Goal: Task Accomplishment & Management: Use online tool/utility

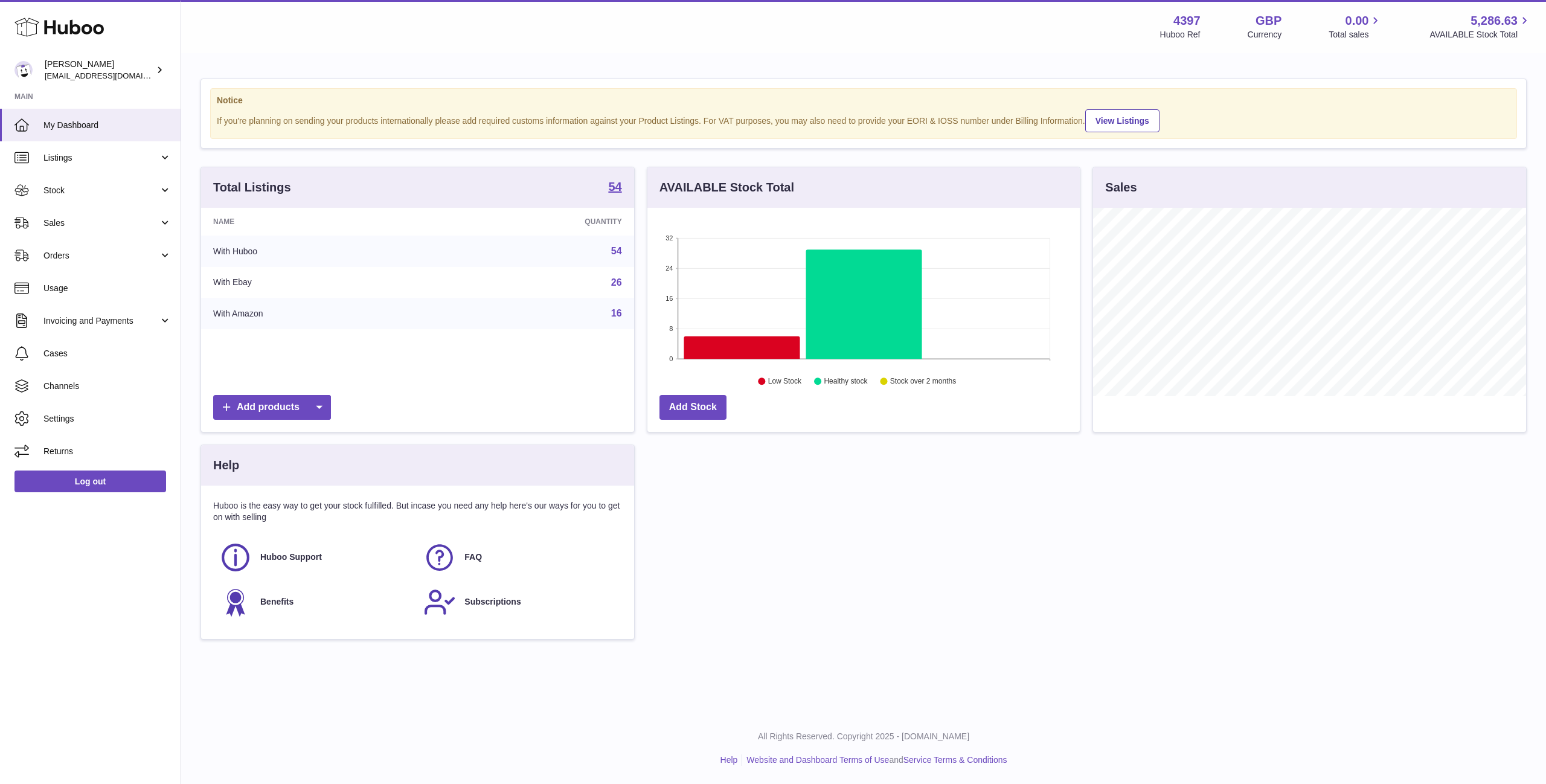
scroll to position [189, 432]
click at [94, 191] on span "Stock" at bounding box center [101, 191] width 116 height 12
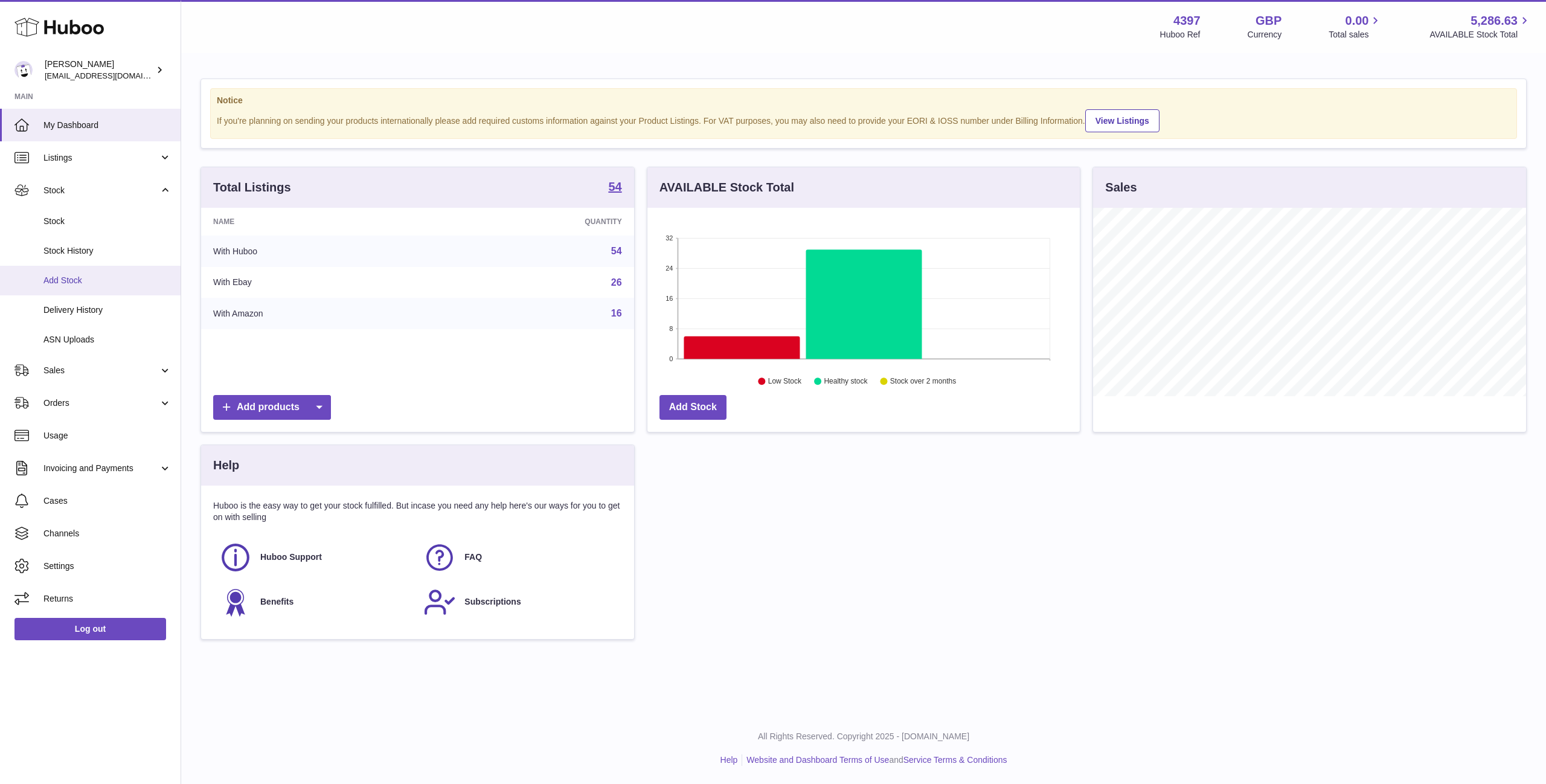
click at [89, 279] on span "Add Stock" at bounding box center [107, 280] width 128 height 12
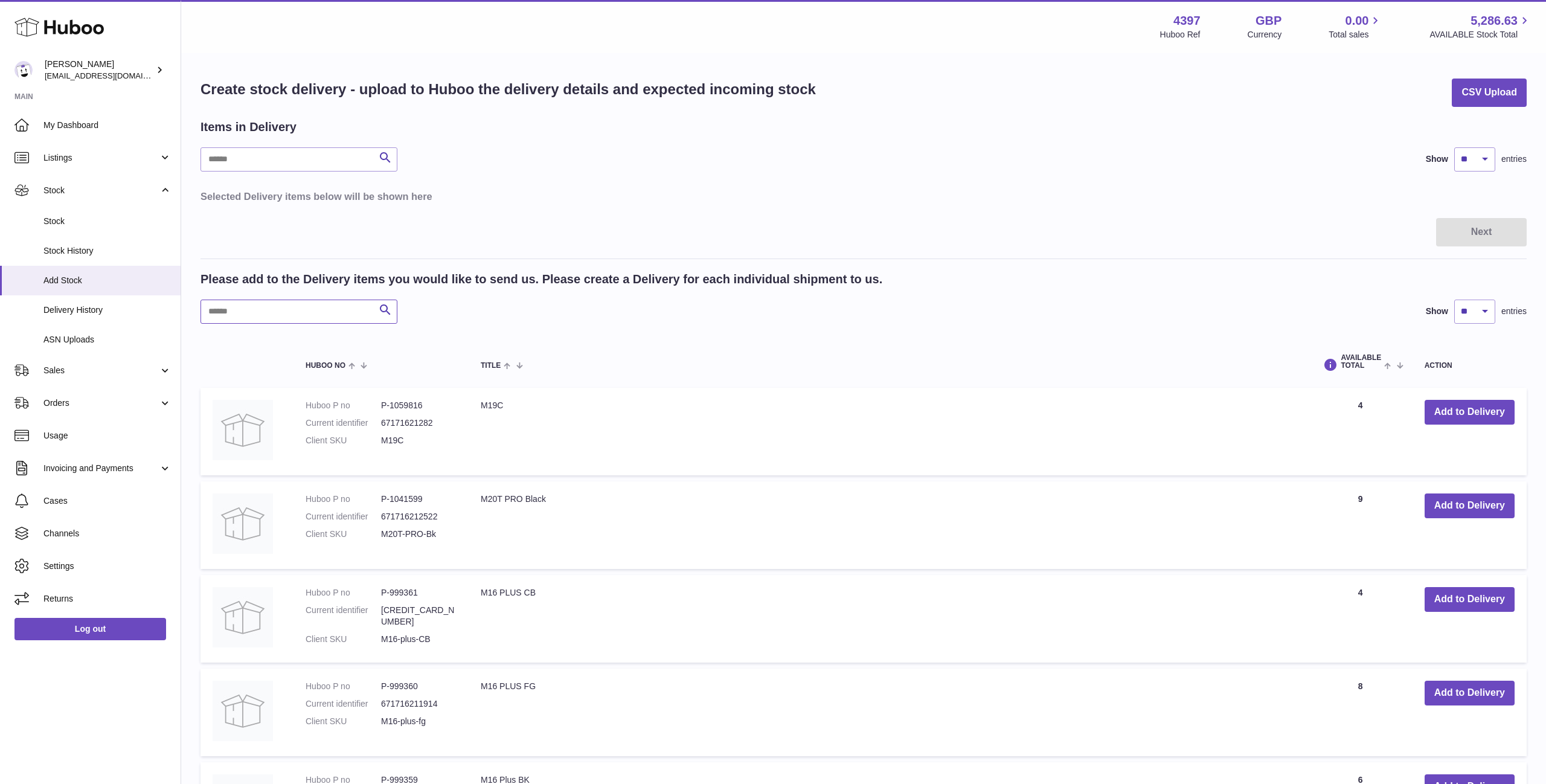
click at [245, 315] on input "text" at bounding box center [299, 311] width 197 height 24
type input "********"
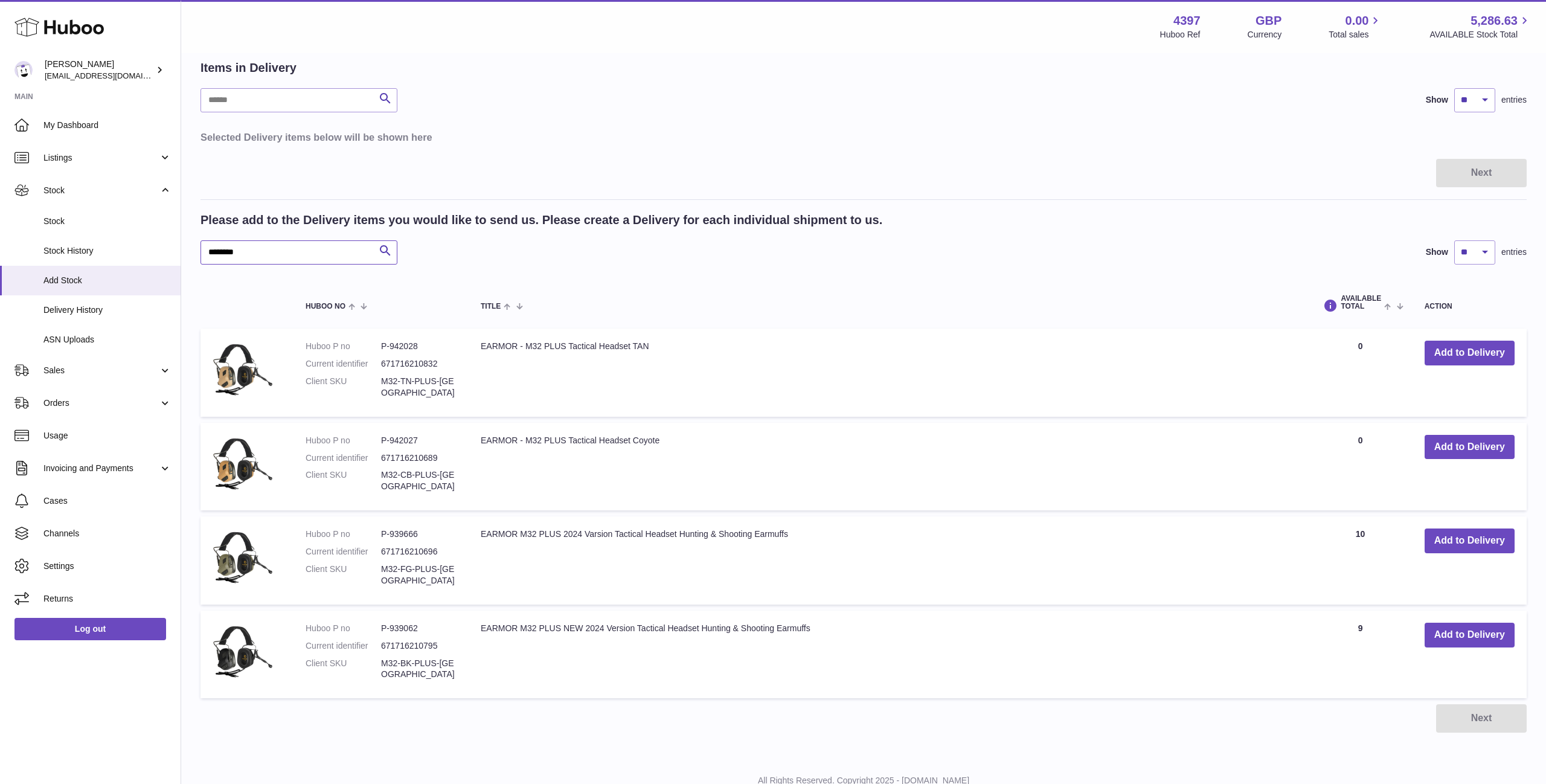
scroll to position [59, 0]
click at [1481, 545] on button "Add to Delivery" at bounding box center [1470, 542] width 90 height 25
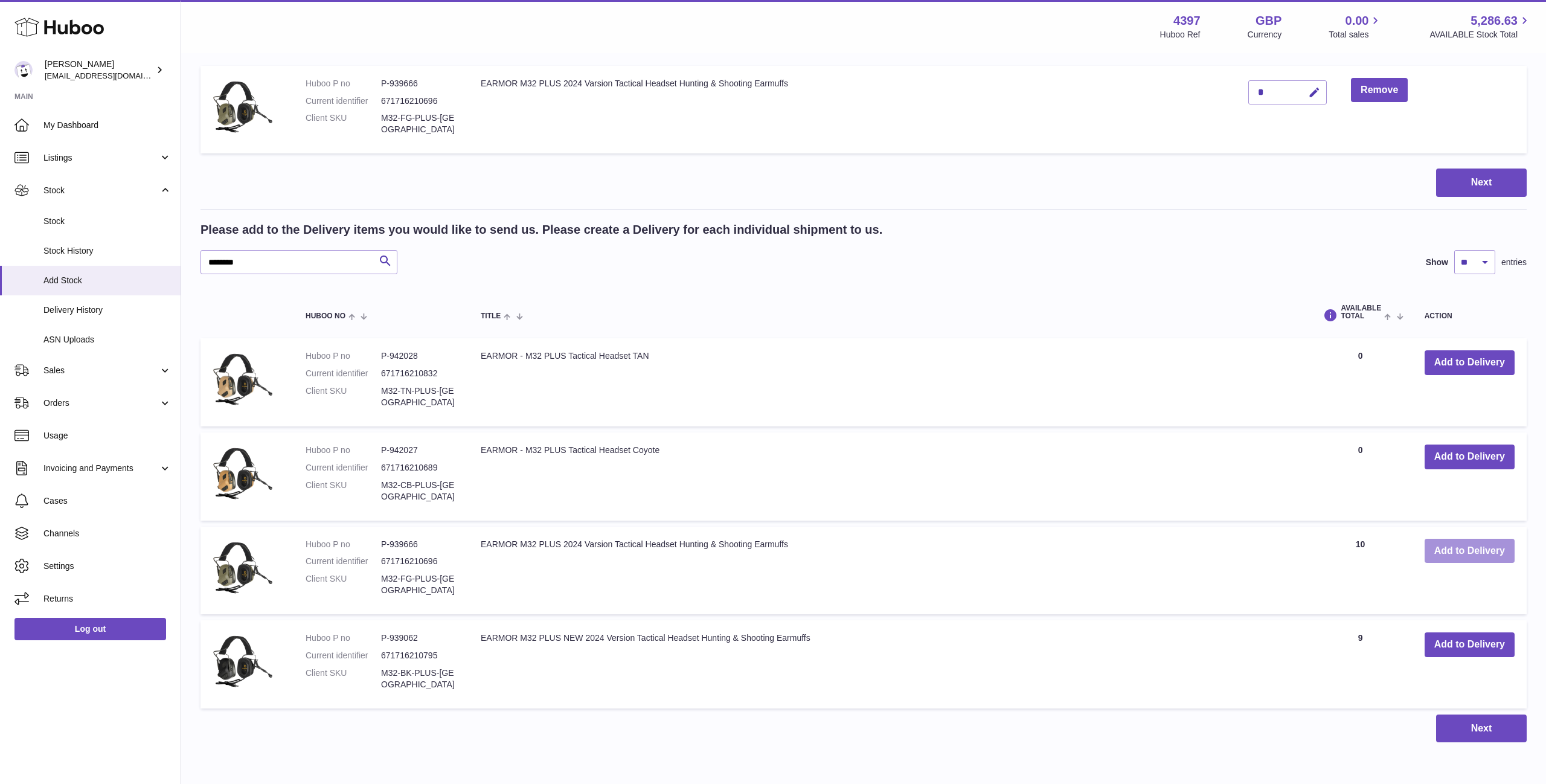
scroll to position [218, 0]
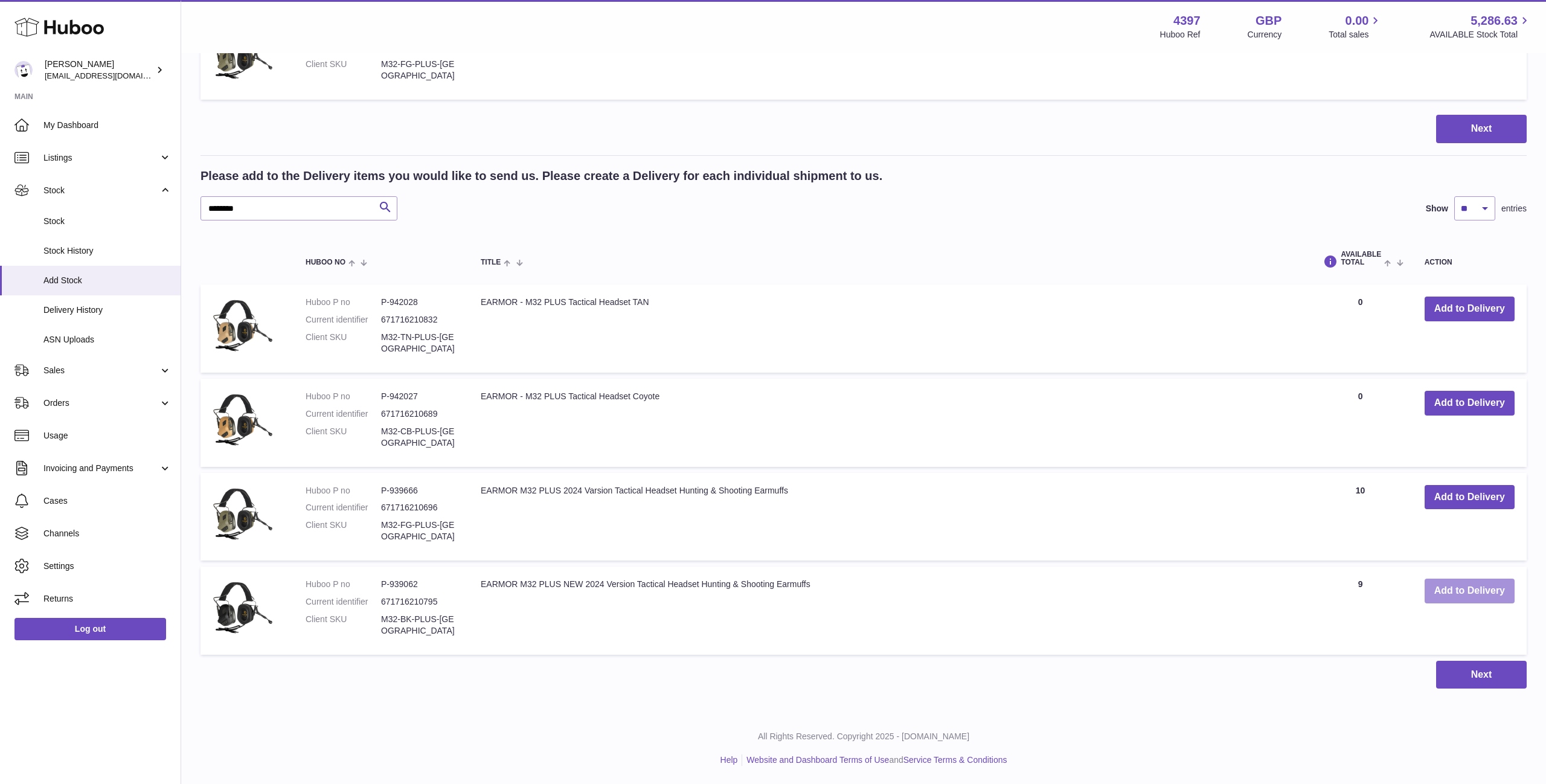
click at [1471, 596] on button "Add to Delivery" at bounding box center [1470, 591] width 90 height 25
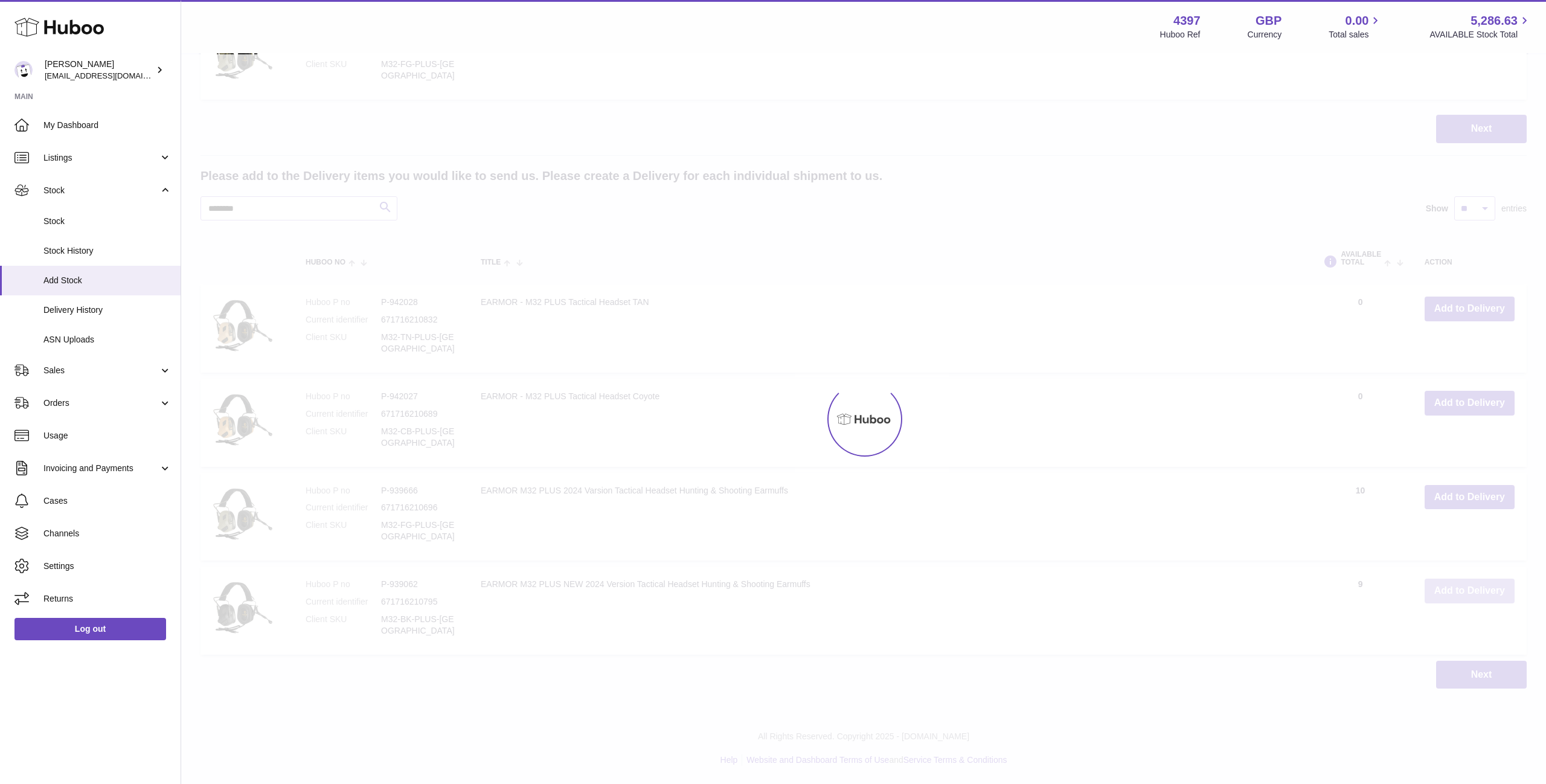
scroll to position [0, 0]
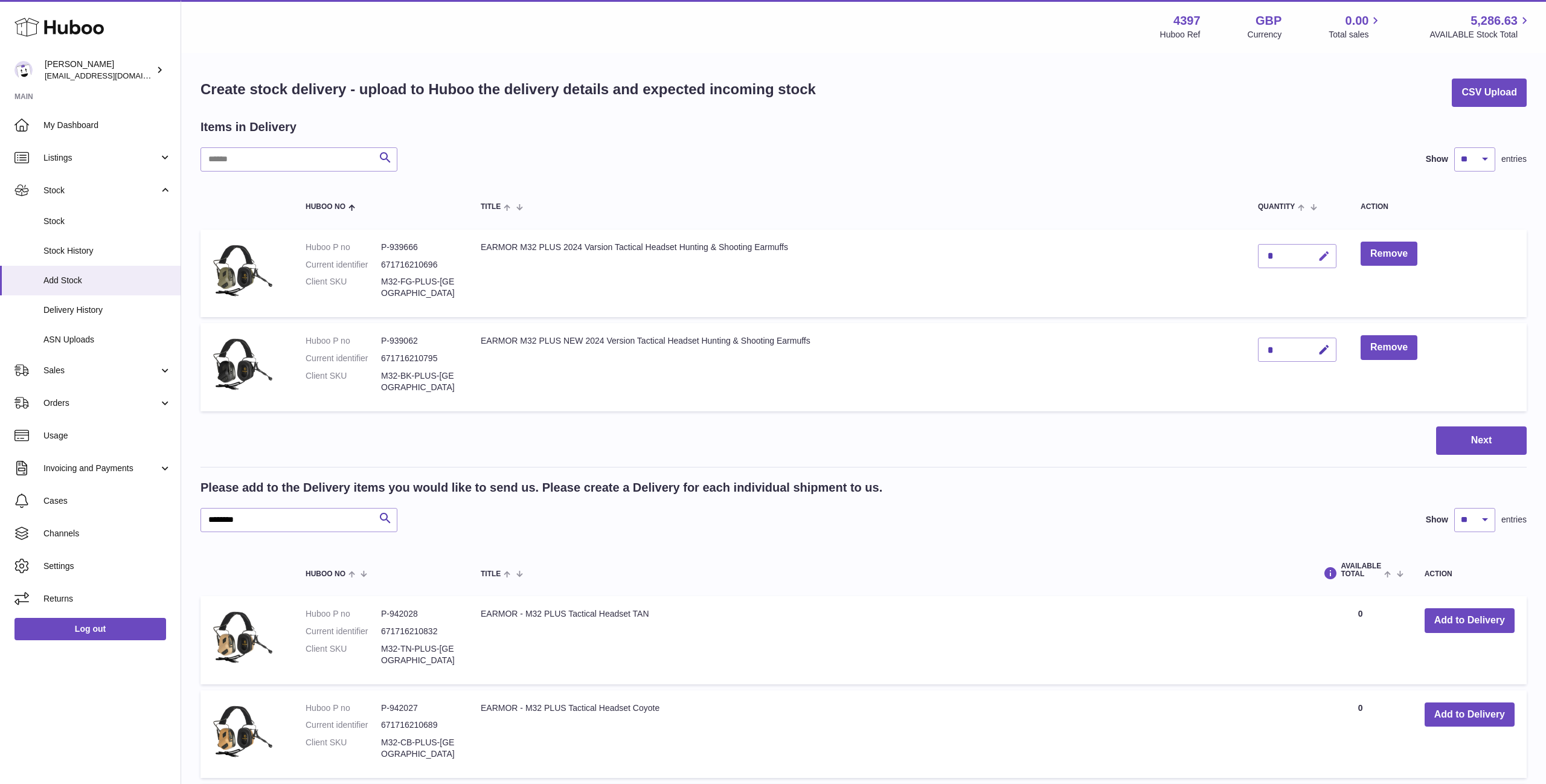
click at [1321, 255] on icon "button" at bounding box center [1324, 256] width 12 height 12
click at [1258, 253] on input "*" at bounding box center [1298, 256] width 78 height 24
type input "**"
click at [1318, 259] on button "submit" at bounding box center [1322, 256] width 23 height 19
click at [1320, 350] on icon "button" at bounding box center [1324, 350] width 12 height 12
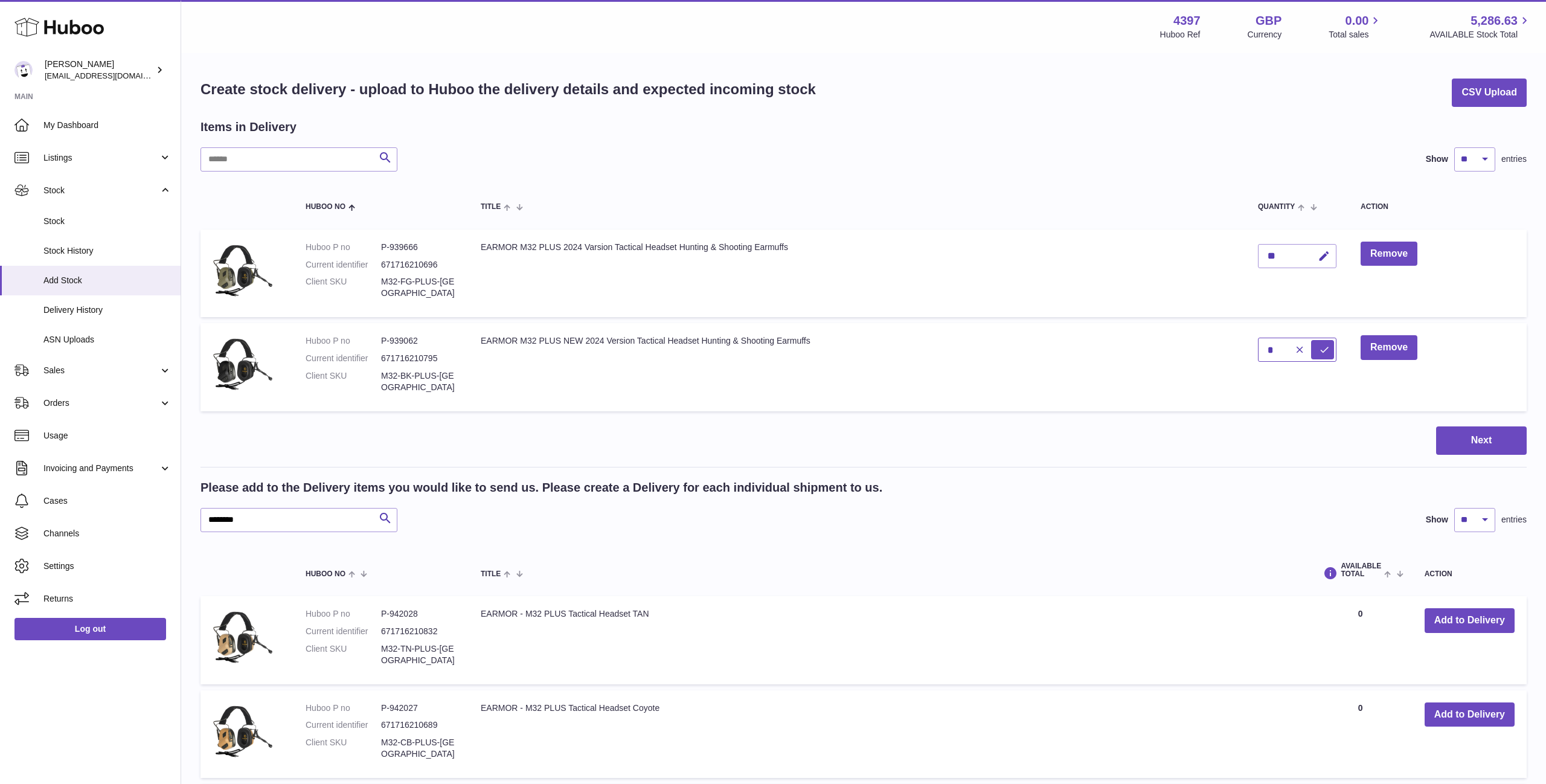
drag, startPoint x: 1273, startPoint y: 351, endPoint x: 1233, endPoint y: 350, distance: 40.0
click at [1258, 350] on input "*" at bounding box center [1298, 350] width 78 height 24
type input "**"
click at [1320, 347] on icon "submit" at bounding box center [1325, 350] width 11 height 11
click at [1486, 443] on button "Next" at bounding box center [1482, 441] width 91 height 28
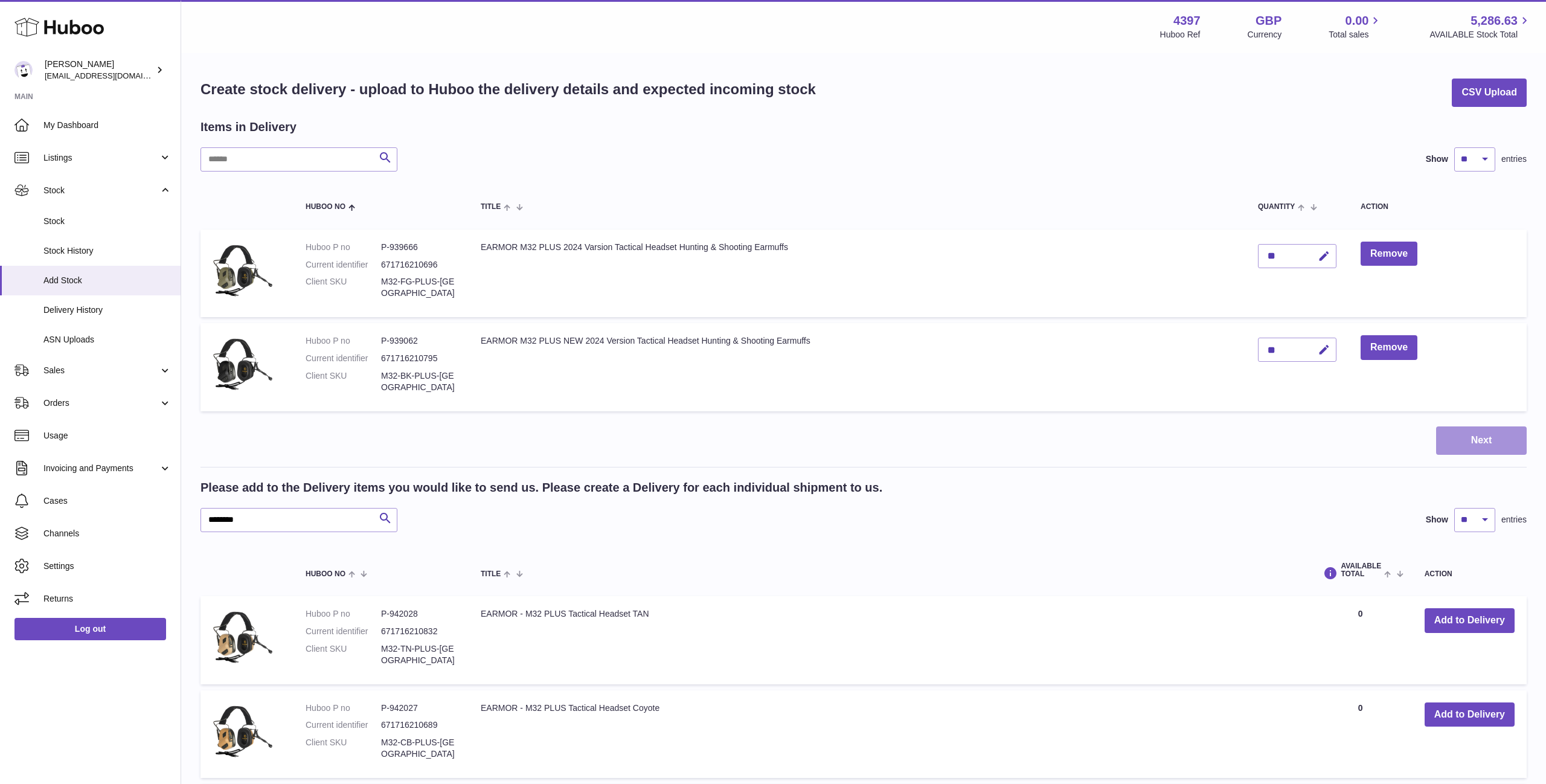
scroll to position [1, 0]
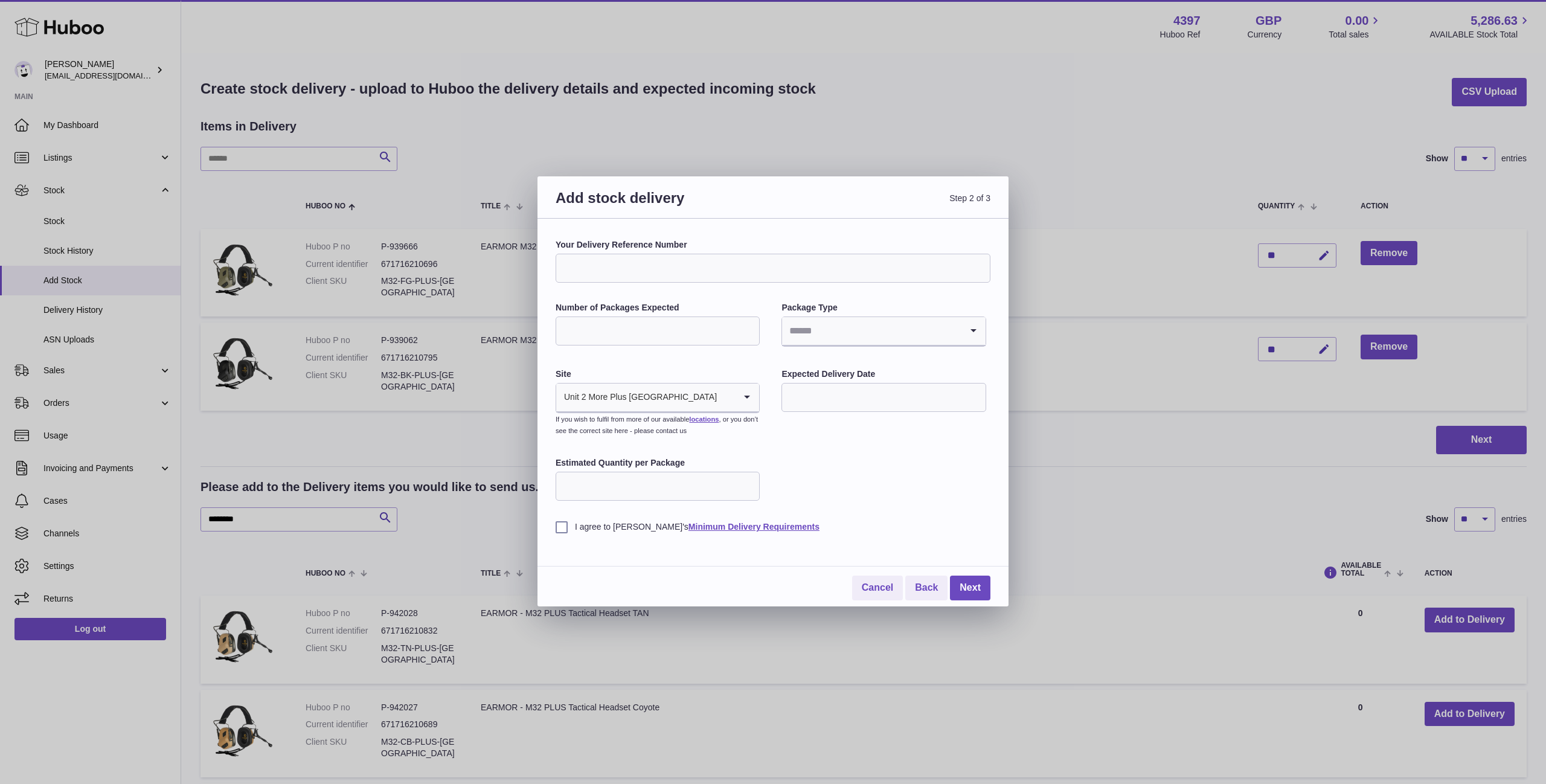
click at [714, 286] on div "Your Delivery Reference Number Number of Packages Expected Package Type Loading…" at bounding box center [773, 386] width 435 height 293
click at [673, 318] on input "Number of Packages Expected" at bounding box center [657, 331] width 204 height 29
type input "*"
click at [851, 325] on input "Search for option" at bounding box center [871, 331] width 179 height 28
drag, startPoint x: 799, startPoint y: 410, endPoint x: 661, endPoint y: 395, distance: 138.8
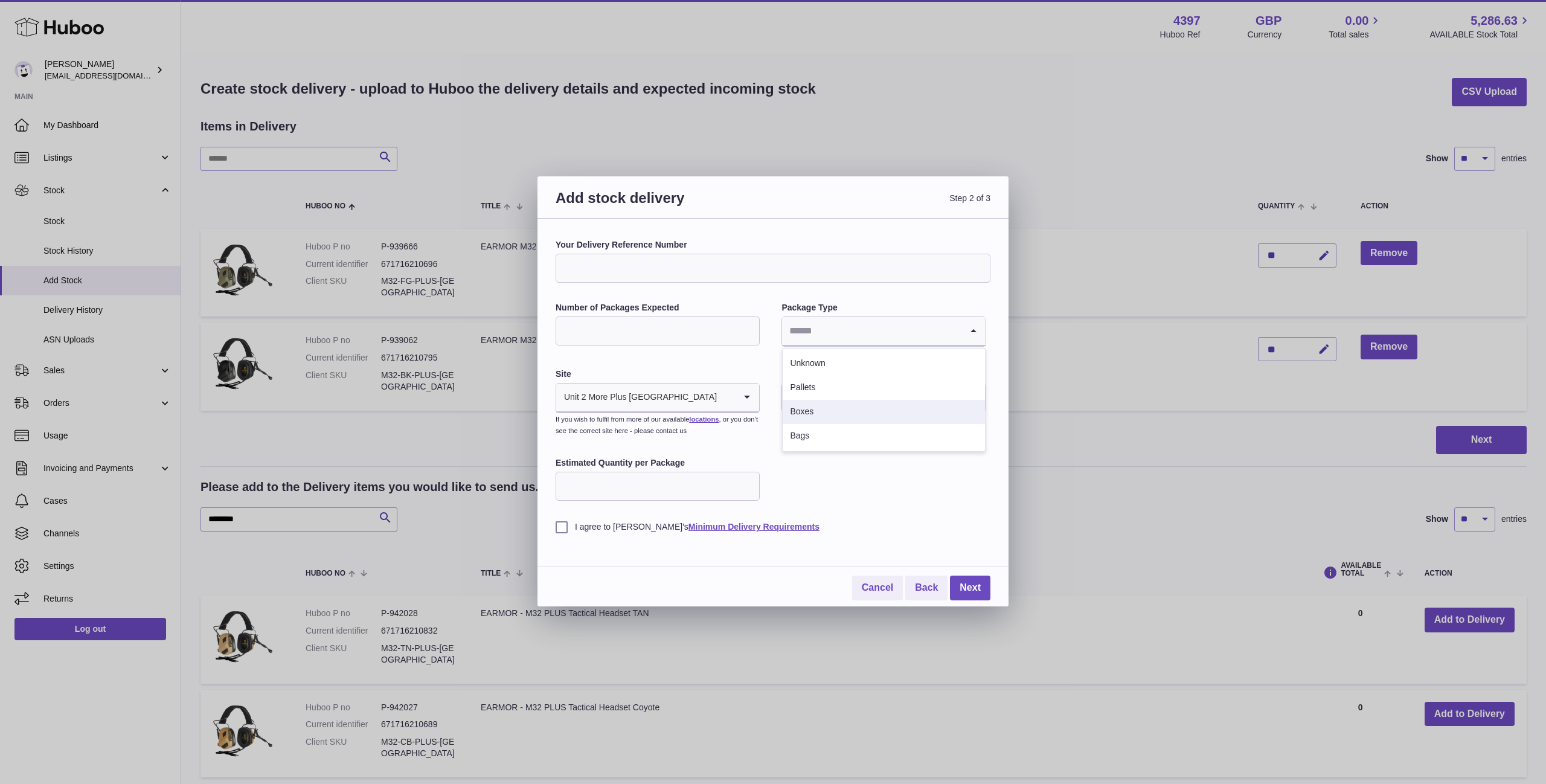
click at [796, 410] on li "Boxes" at bounding box center [883, 412] width 202 height 24
click at [712, 394] on input "Search for option" at bounding box center [646, 397] width 179 height 28
drag, startPoint x: 710, startPoint y: 427, endPoint x: 761, endPoint y: 414, distance: 52.6
click at [711, 427] on li "🇬🇧 | Unit 2 More Plus Central Park" at bounding box center [657, 430] width 202 height 24
click at [838, 403] on input "text" at bounding box center [884, 397] width 204 height 29
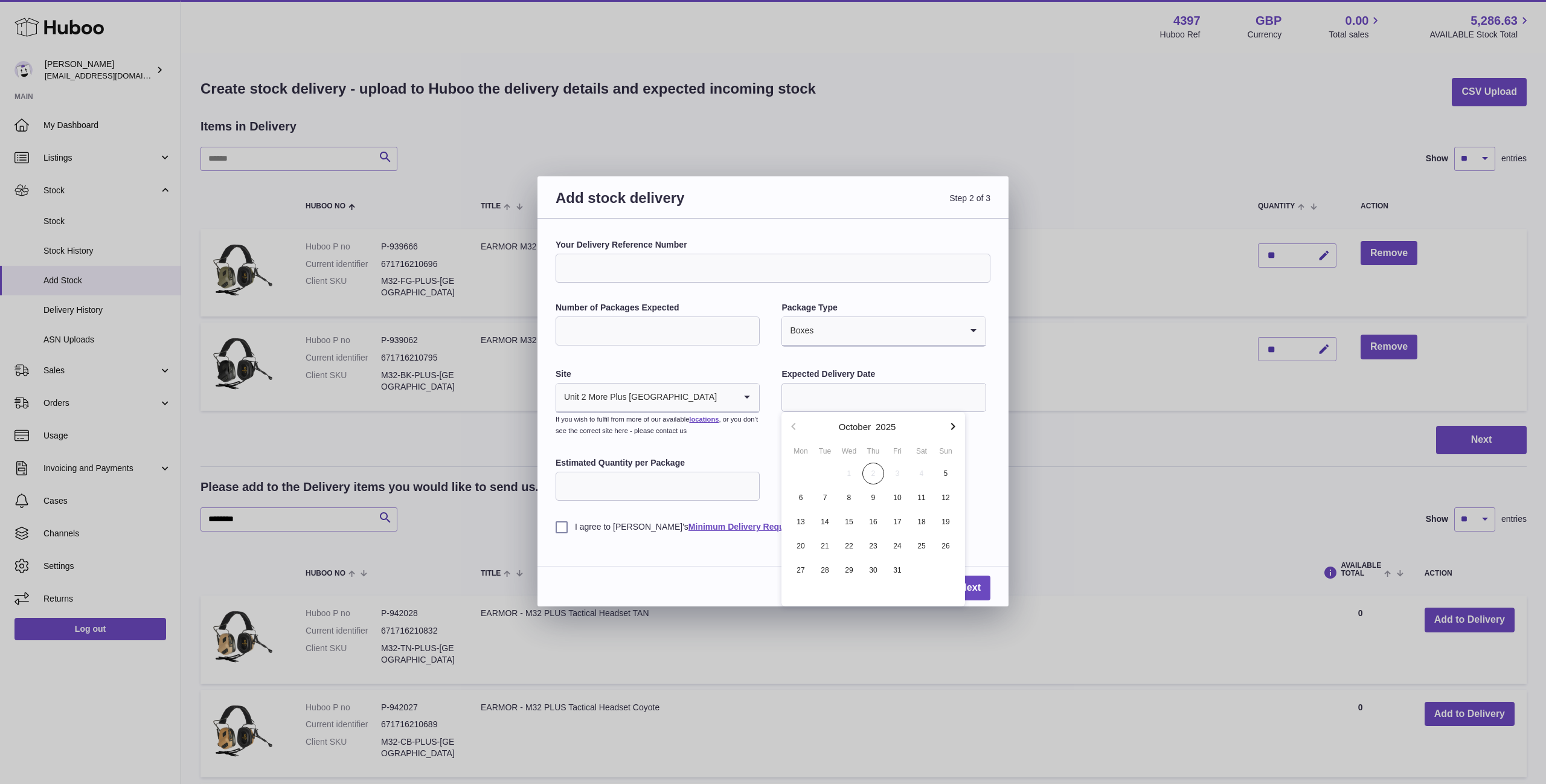
click at [867, 500] on span "9" at bounding box center [873, 498] width 22 height 22
type input "**********"
click at [684, 500] on input "Estimated Quantity per Package" at bounding box center [657, 486] width 204 height 29
type input "**"
click at [564, 524] on label "I agree to Huboo's Minimum Delivery Requirements" at bounding box center [773, 527] width 435 height 12
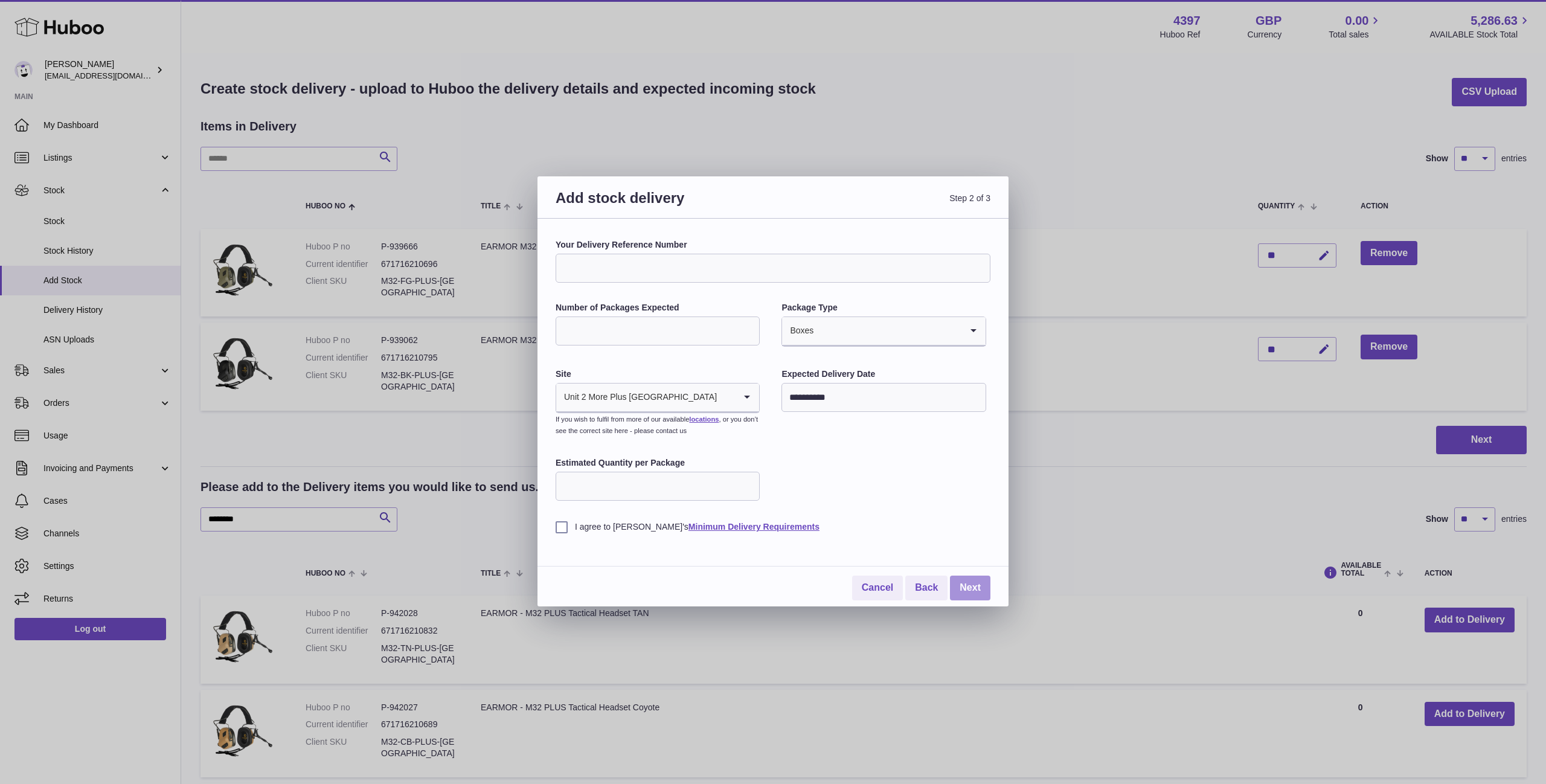
click at [975, 589] on link "Next" at bounding box center [970, 588] width 41 height 25
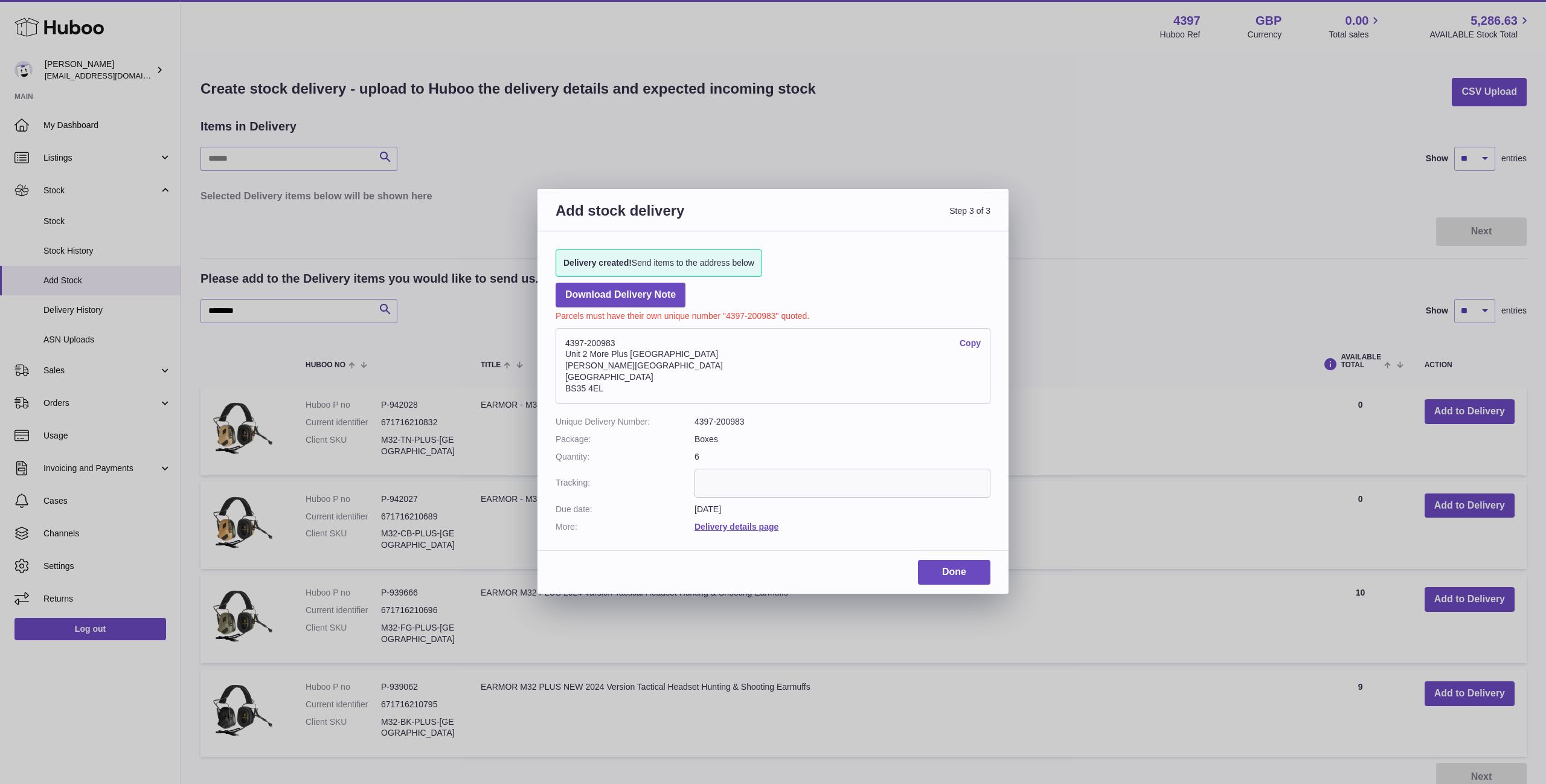
scroll to position [0, 0]
click at [948, 583] on link "Done" at bounding box center [954, 572] width 72 height 25
